Goal: Information Seeking & Learning: Learn about a topic

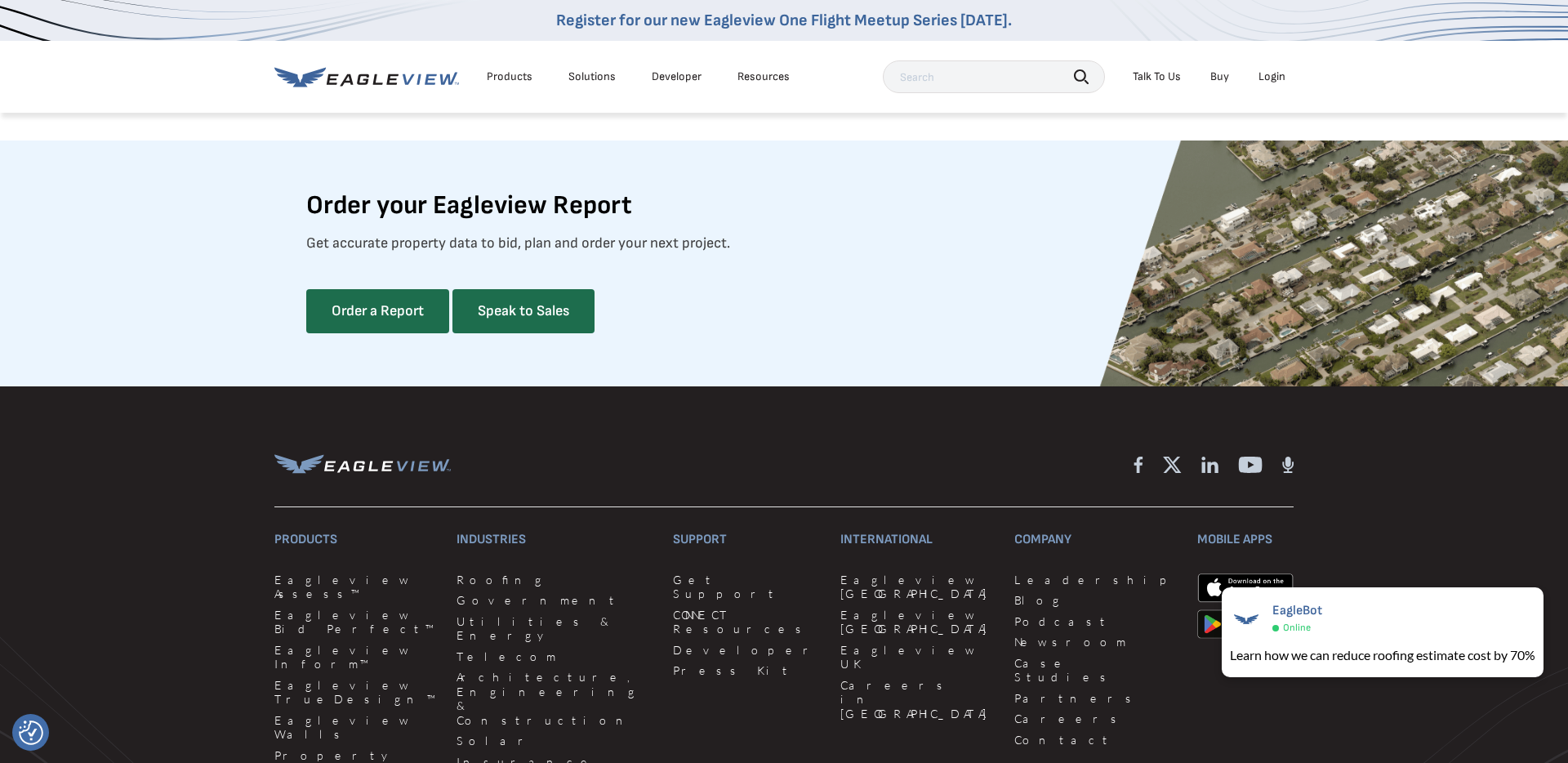
scroll to position [4597, 0]
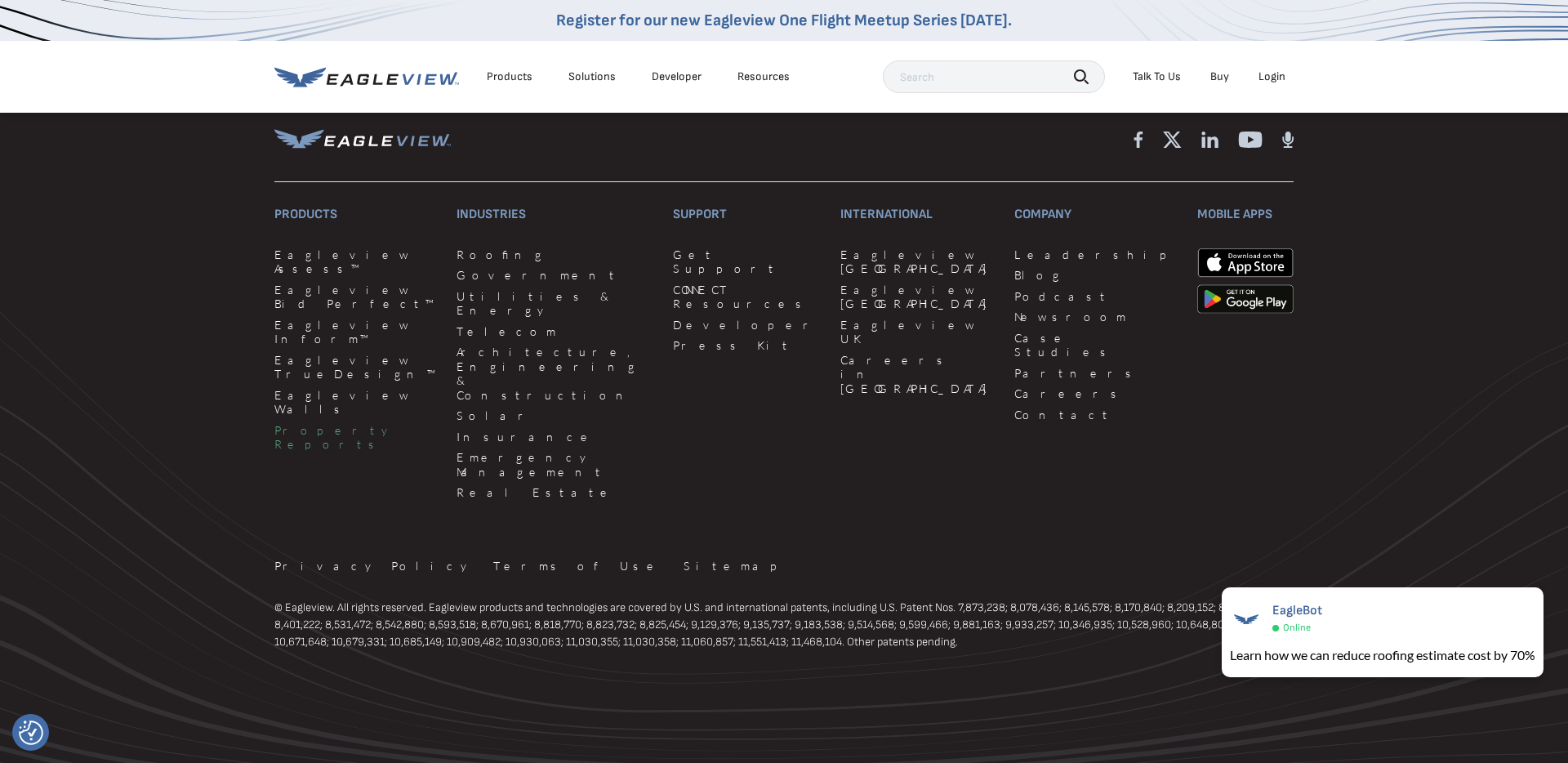
click at [330, 423] on link "Property Reports" at bounding box center [356, 436] width 163 height 28
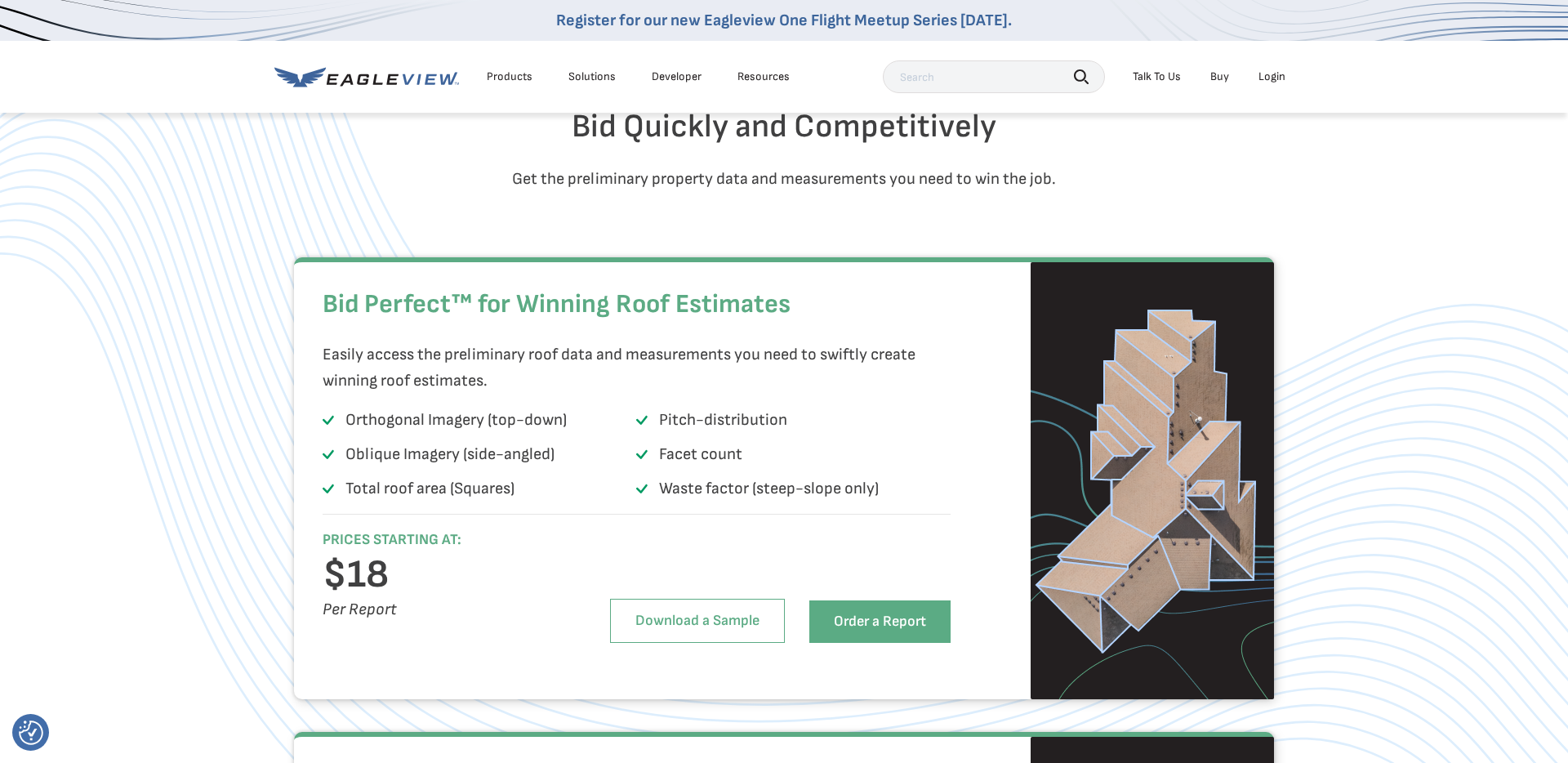
scroll to position [980, 0]
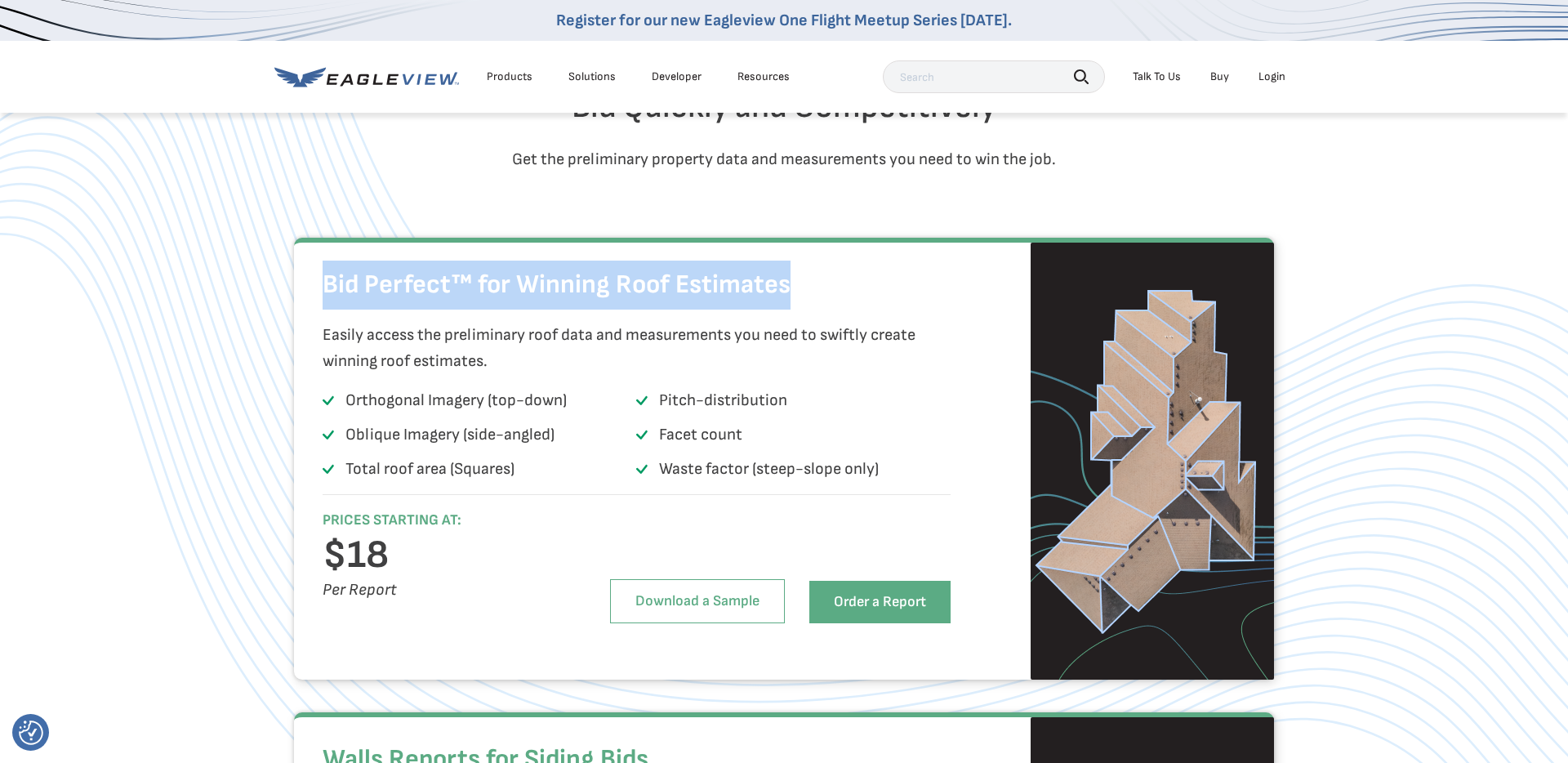
drag, startPoint x: 799, startPoint y: 321, endPoint x: 272, endPoint y: 331, distance: 527.1
click at [272, 331] on div "Bid Perfect™ for Winning Roof Estimates Easily access the preliminary roof data…" at bounding box center [784, 458] width 1568 height 442
copy h2 "Bid Perfect™ for Winning Roof Estimates"
